Goal: Information Seeking & Learning: Find contact information

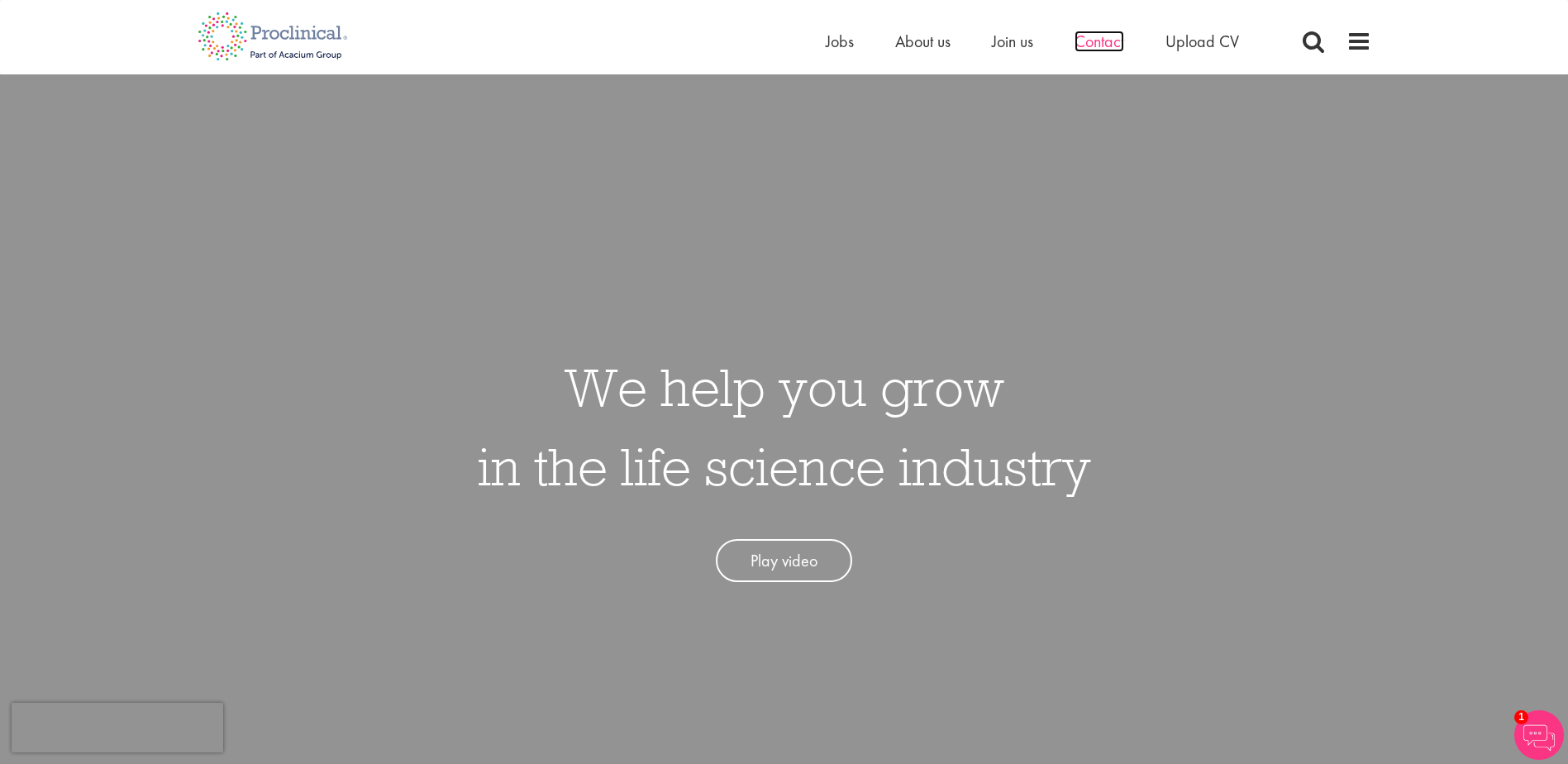
click at [1101, 39] on span "Contact" at bounding box center [1099, 41] width 49 height 21
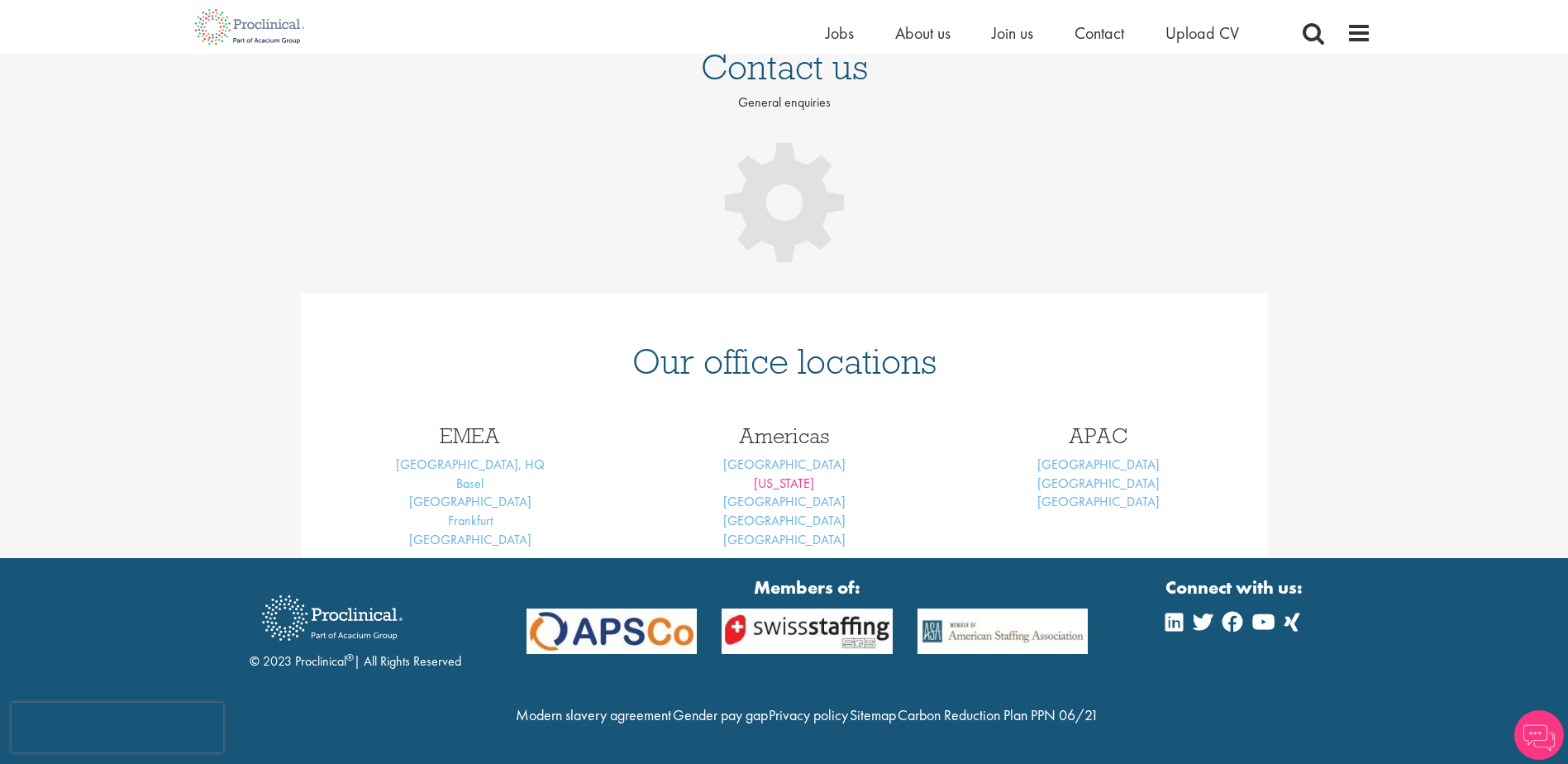
scroll to position [15, 0]
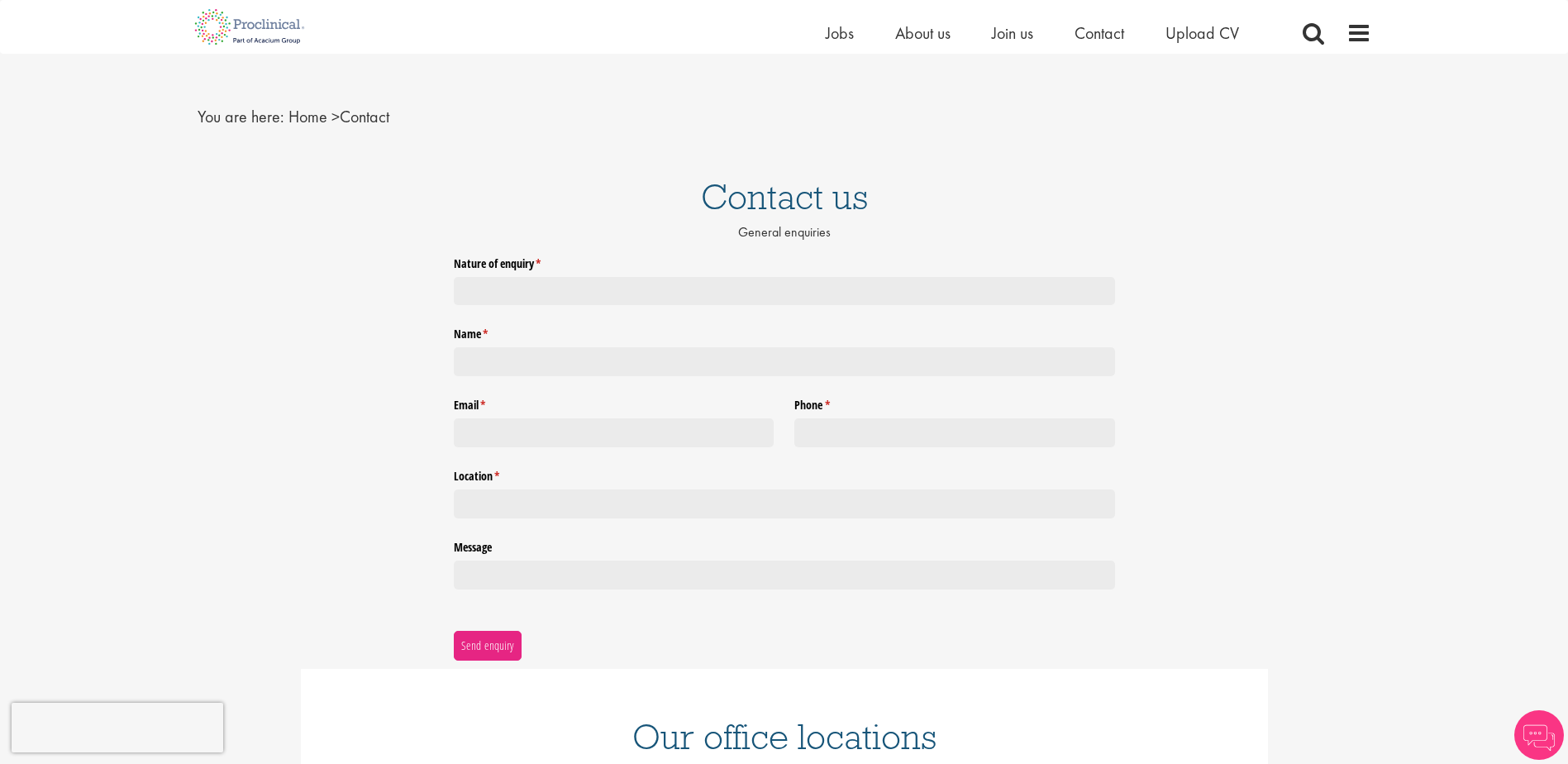
click at [782, 461] on div "Contact us General enquiries Nature of enquiry * (required) Name * (required) E…" at bounding box center [784, 548] width 1568 height 771
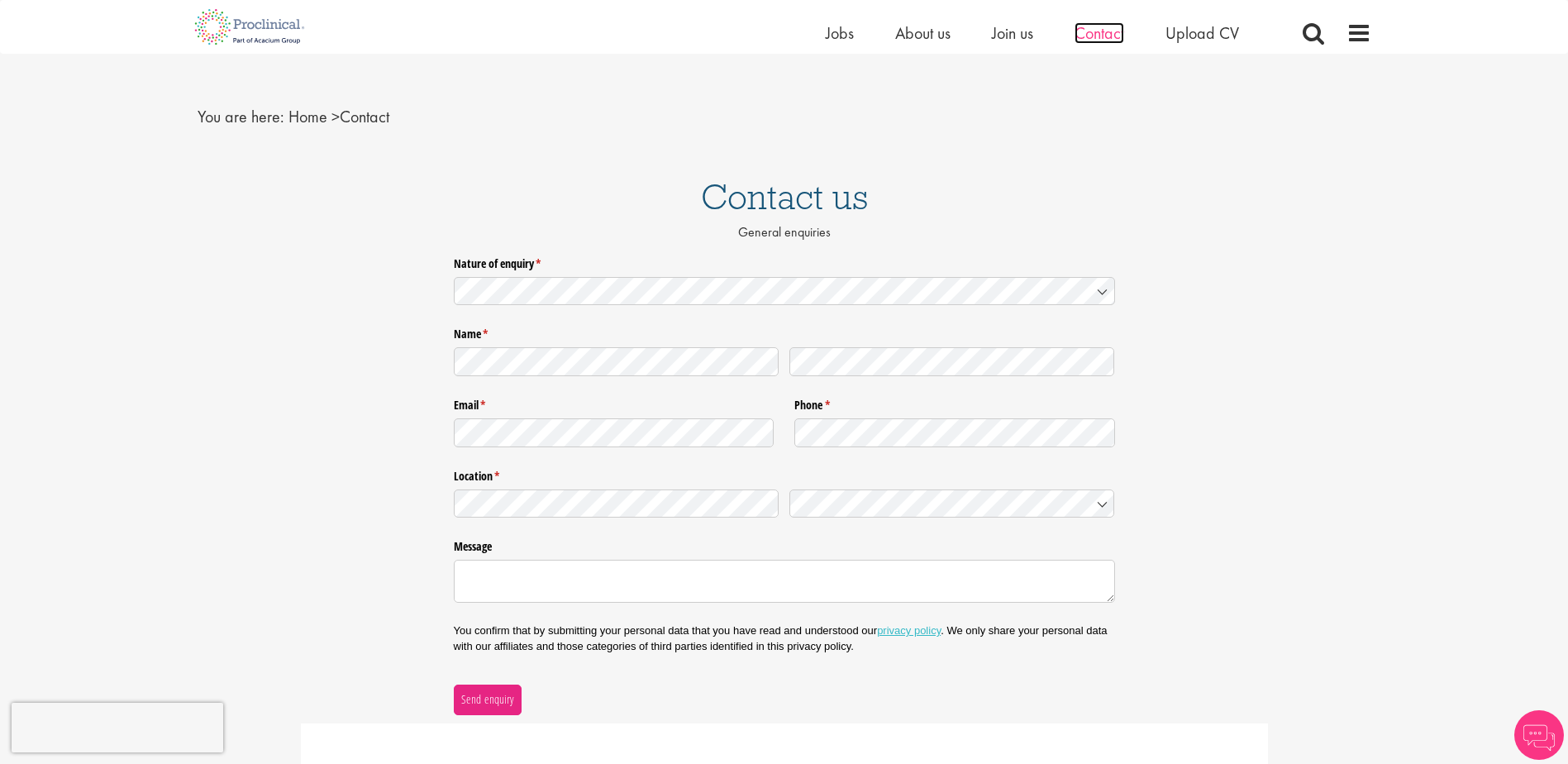
click at [1086, 31] on span "Contact" at bounding box center [1099, 33] width 49 height 21
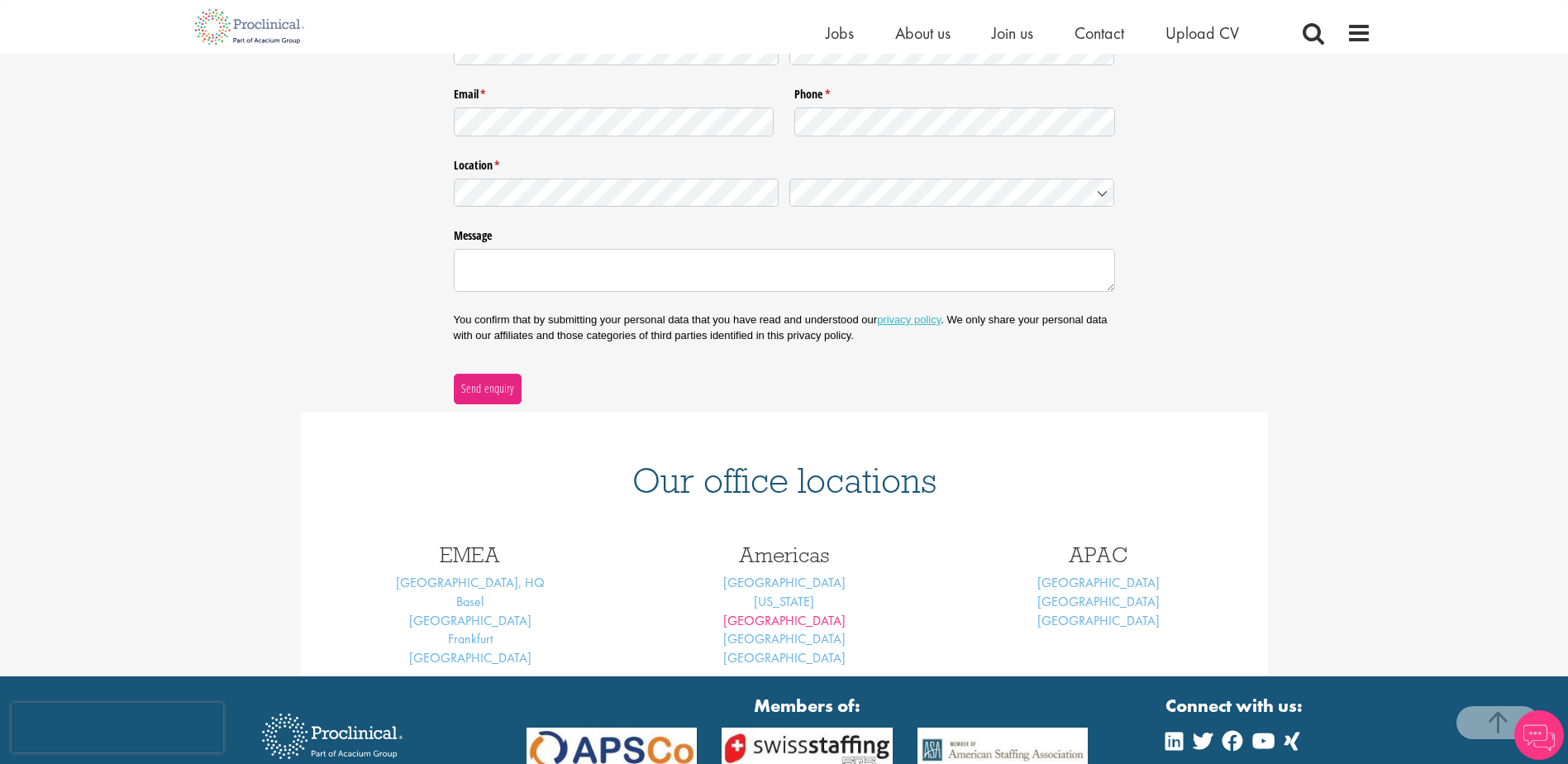
scroll to position [331, 0]
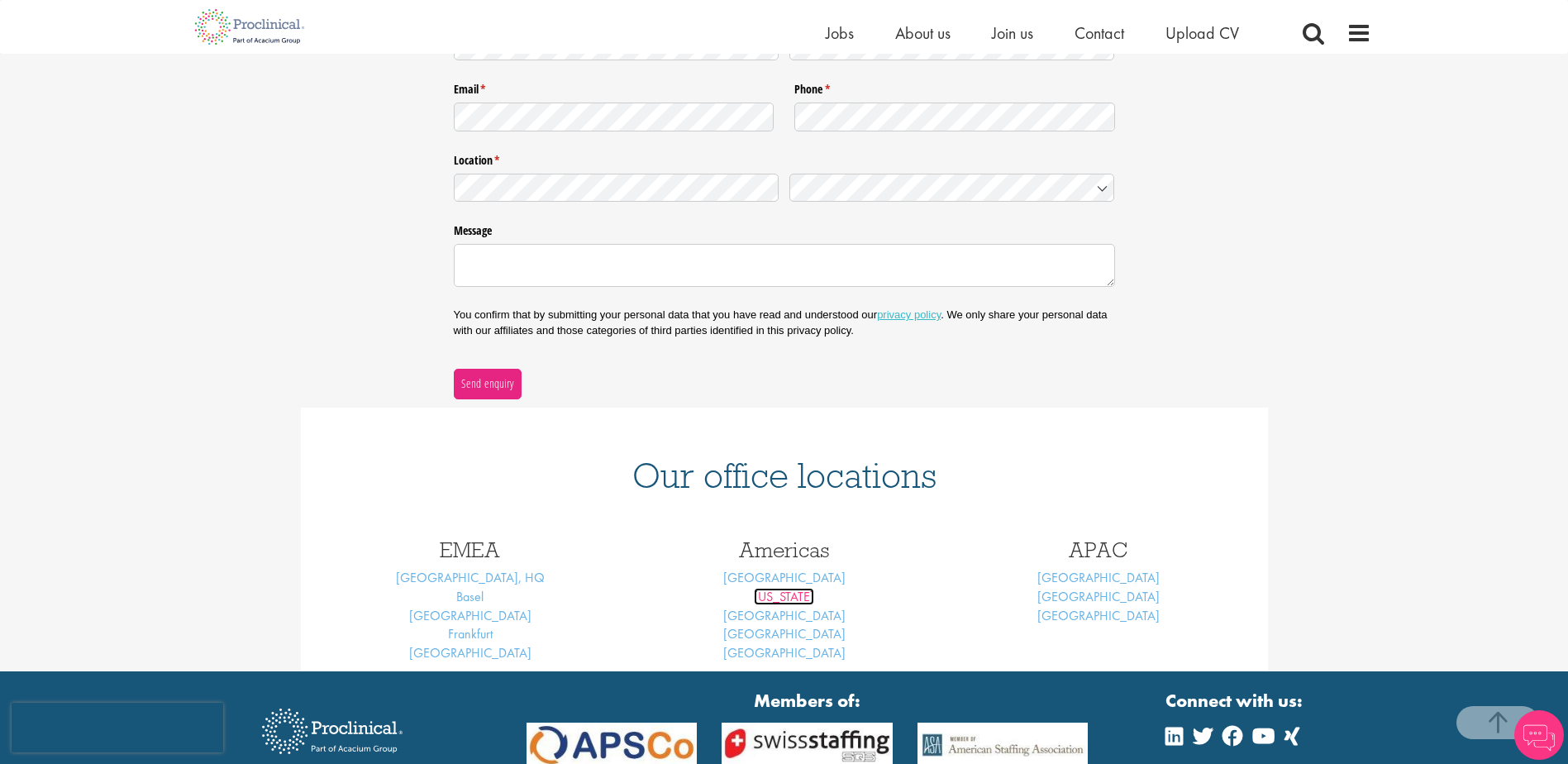
click at [784, 600] on link "[US_STATE]" at bounding box center [784, 596] width 60 height 18
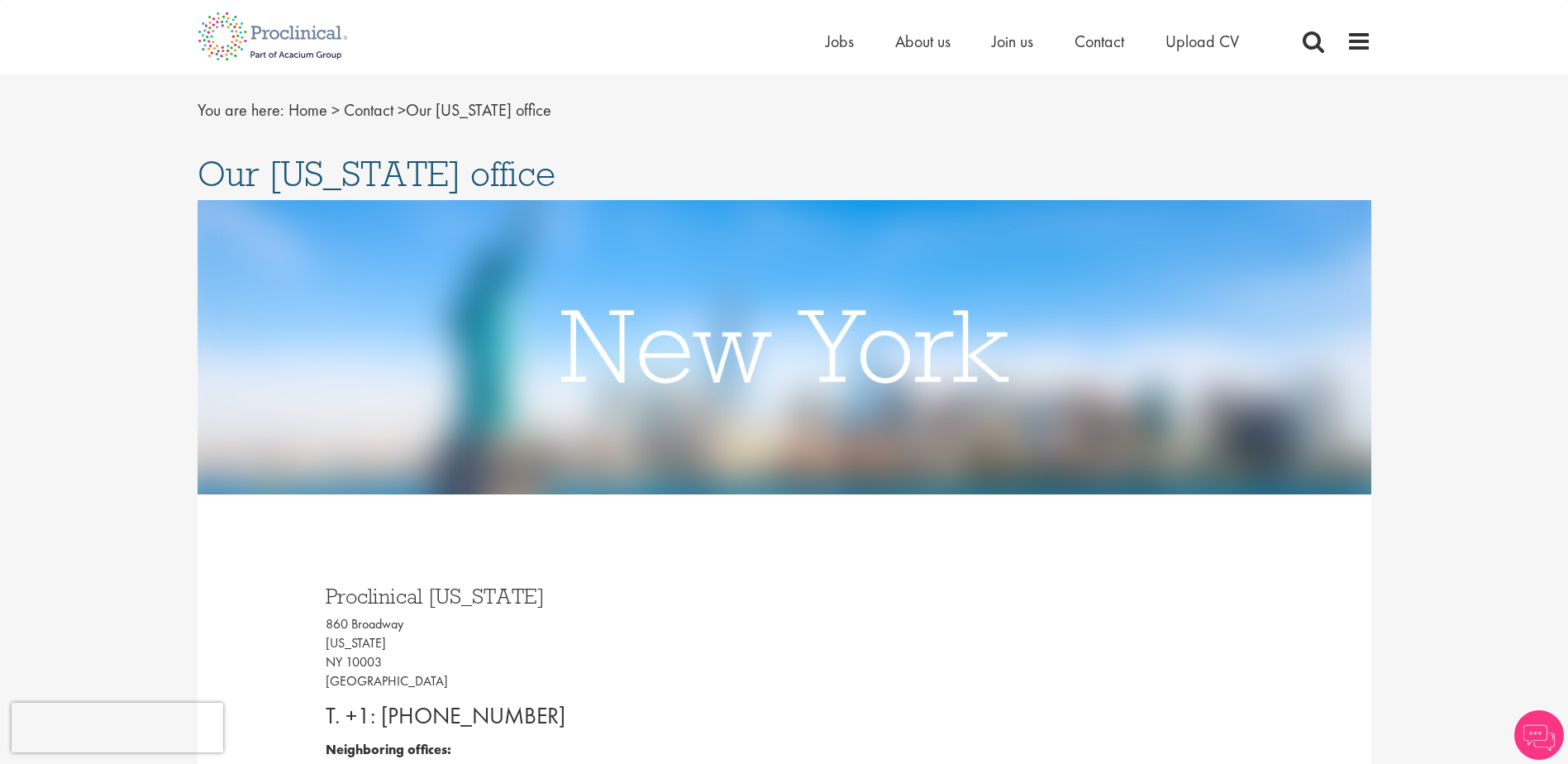
scroll to position [83, 0]
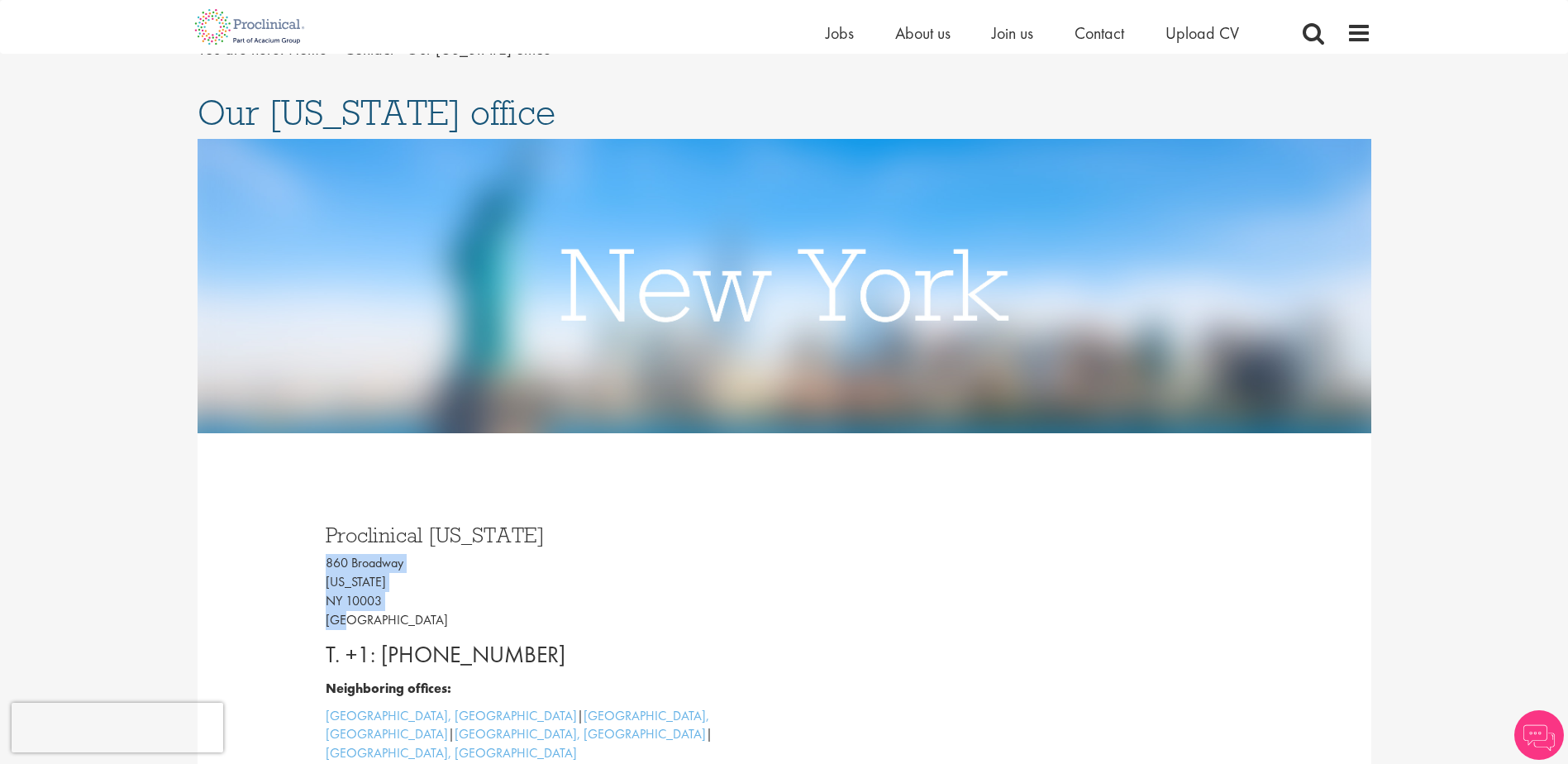
drag, startPoint x: 363, startPoint y: 623, endPoint x: 321, endPoint y: 563, distance: 73.2
click at [321, 563] on div "Proclinical New York 860 Broadway New York NY 10003 USA T. +1: 646-851-0869 Nei…" at bounding box center [549, 666] width 471 height 318
copy p "860 Broadway New York NY 10003 USA"
click at [463, 603] on p "860 Broadway New York NY 10003 USA" at bounding box center [549, 591] width 446 height 75
drag, startPoint x: 355, startPoint y: 621, endPoint x: 300, endPoint y: 536, distance: 101.2
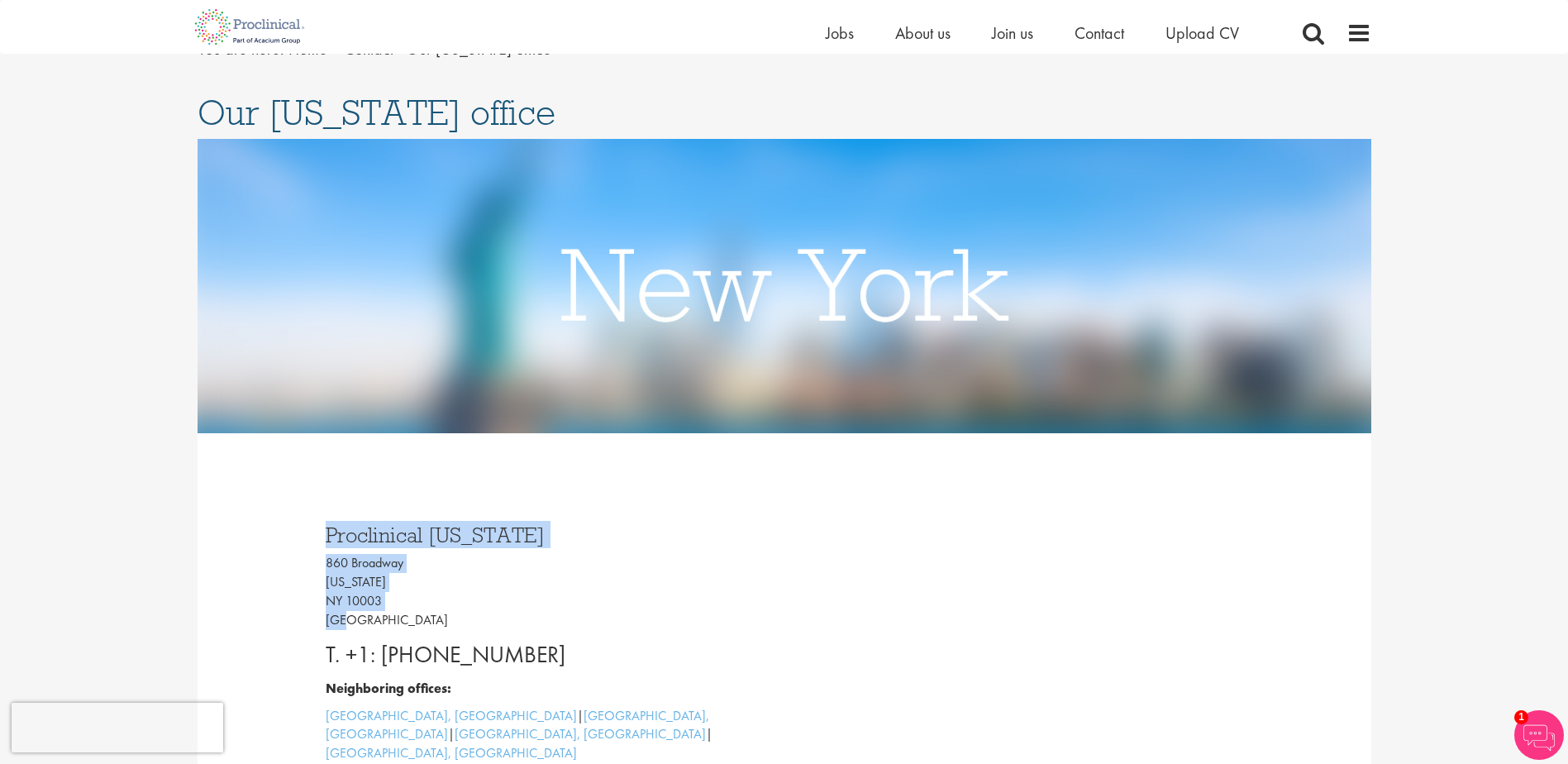
click at [301, 536] on div "Proclinical New York 860 Broadway New York NY 10003 USA T. +1: 646-851-0869 Nei…" at bounding box center [784, 667] width 967 height 385
copy div "Proclinical New York 860 Broadway New York NY 10003 USA"
